Goal: Information Seeking & Learning: Learn about a topic

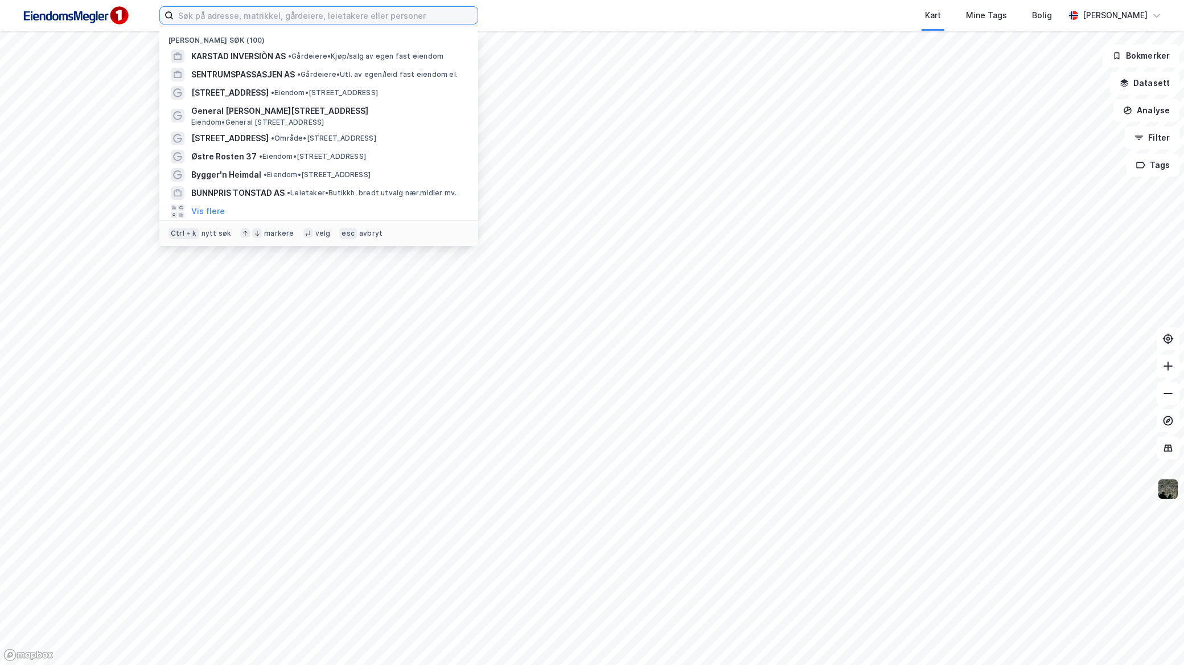
click at [359, 20] on input at bounding box center [326, 15] width 304 height 17
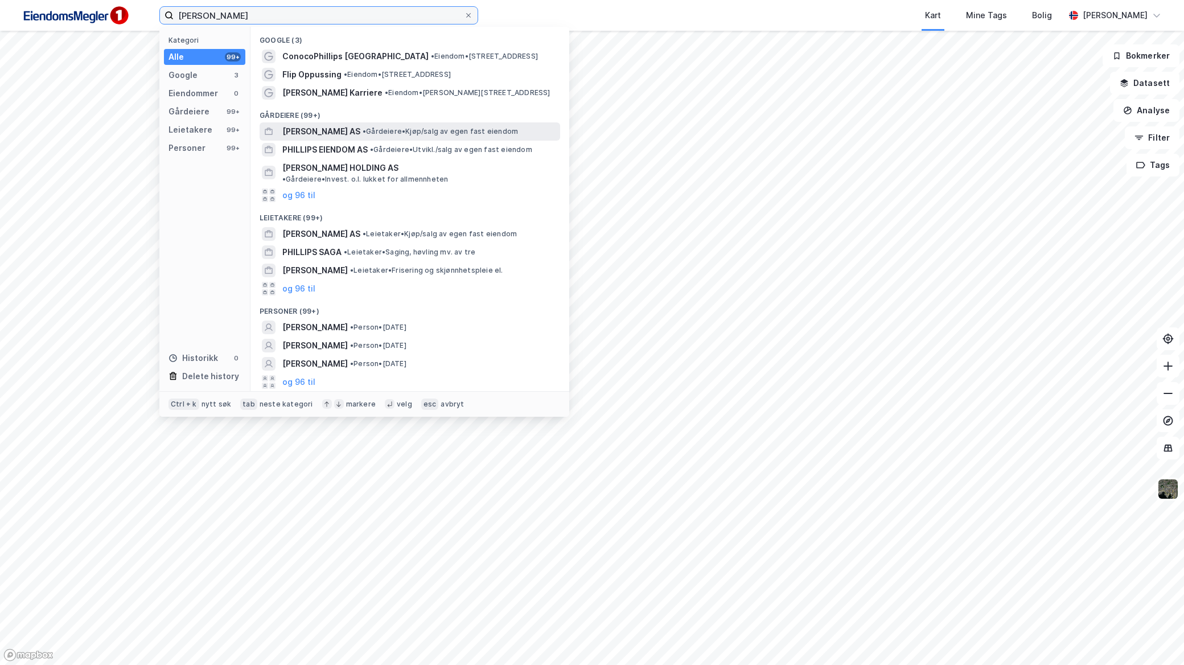
type input "[PERSON_NAME]"
click at [398, 129] on span "• Gårdeiere • Kjøp/salg av egen fast eiendom" at bounding box center [439, 131] width 155 height 9
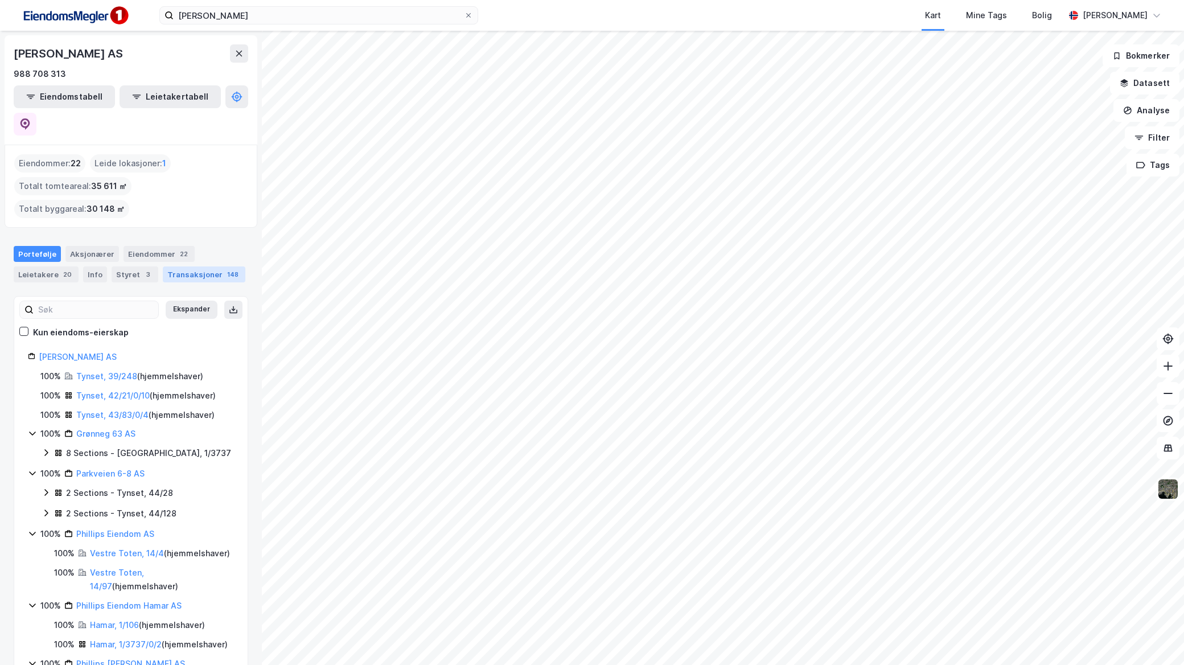
click at [181, 266] on div "Transaksjoner 148" at bounding box center [204, 274] width 83 height 16
